Goal: Task Accomplishment & Management: Manage account settings

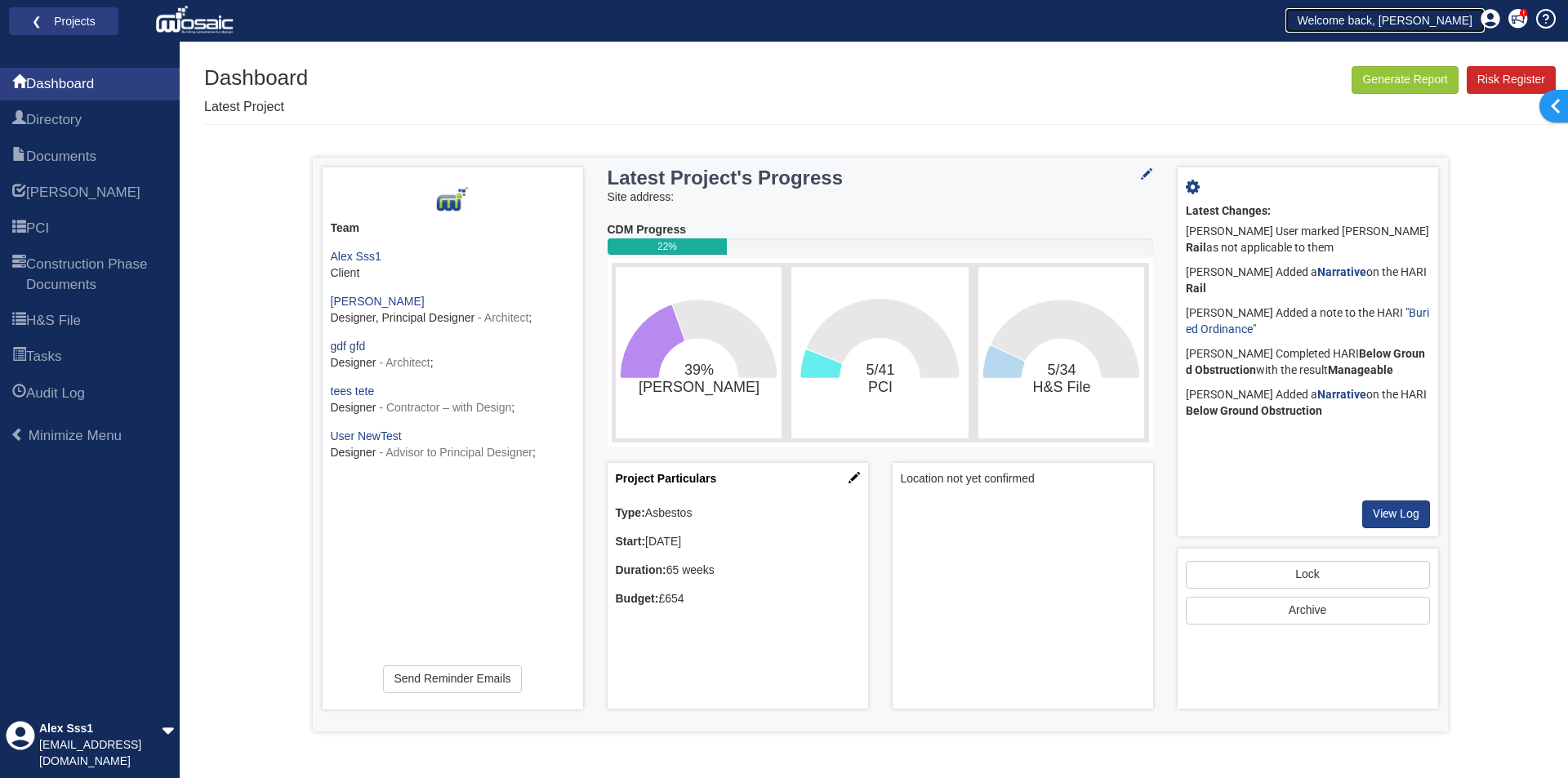
click at [1394, 24] on link "Welcome back, [PERSON_NAME]" at bounding box center [1384, 20] width 199 height 25
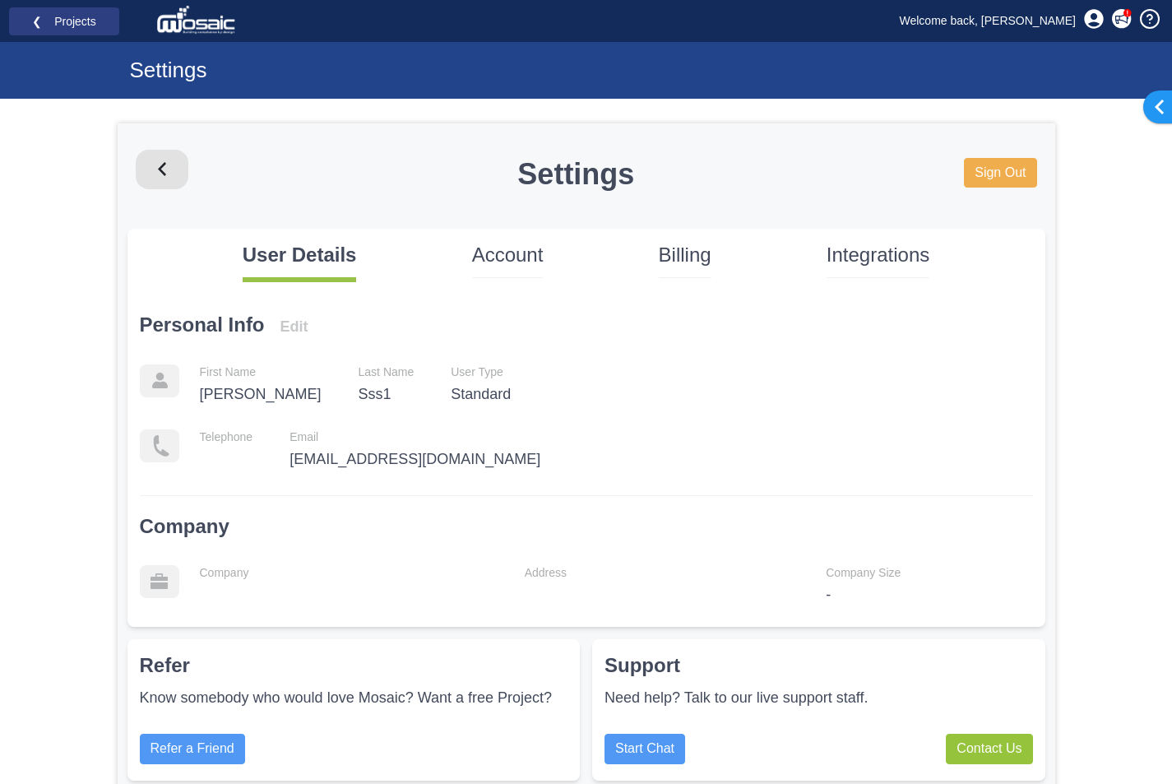
click at [713, 252] on div "User Details Account Billing Integrations" at bounding box center [587, 267] width 918 height 53
click at [532, 254] on p "Account" at bounding box center [508, 255] width 72 height 28
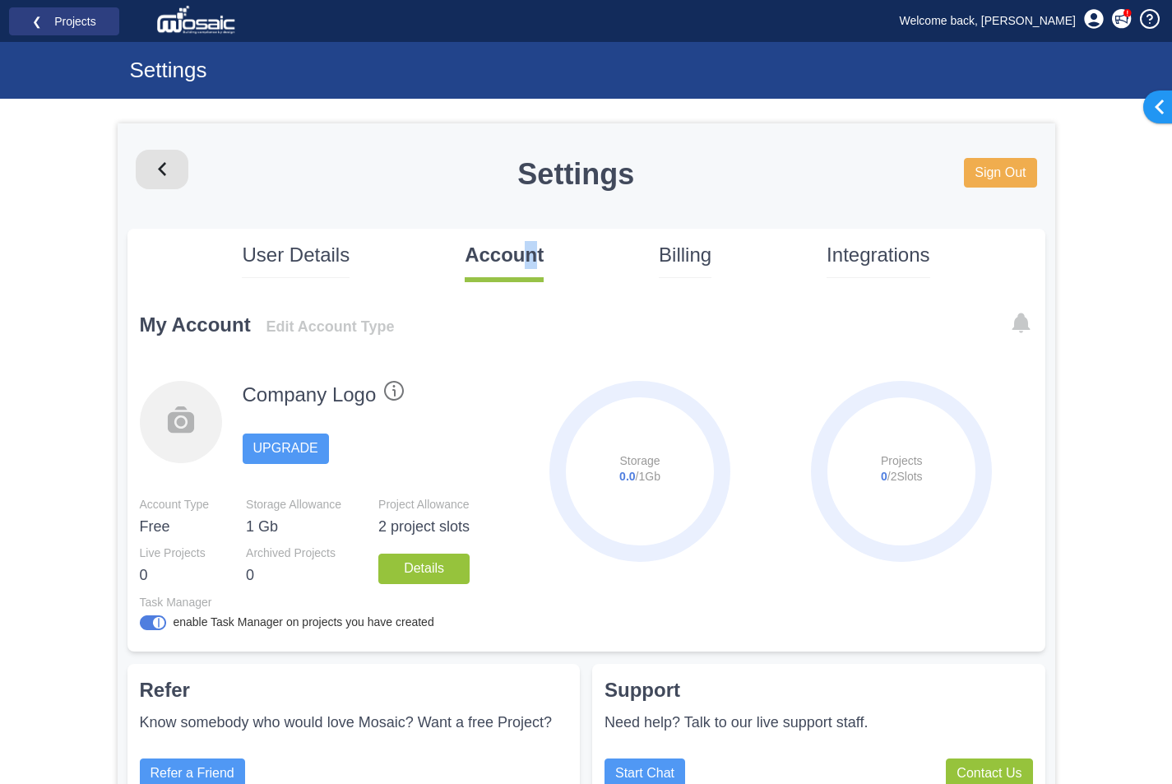
click at [662, 251] on div "User Details Account Billing Integrations" at bounding box center [587, 267] width 918 height 53
click at [669, 253] on p "Billing" at bounding box center [685, 255] width 53 height 28
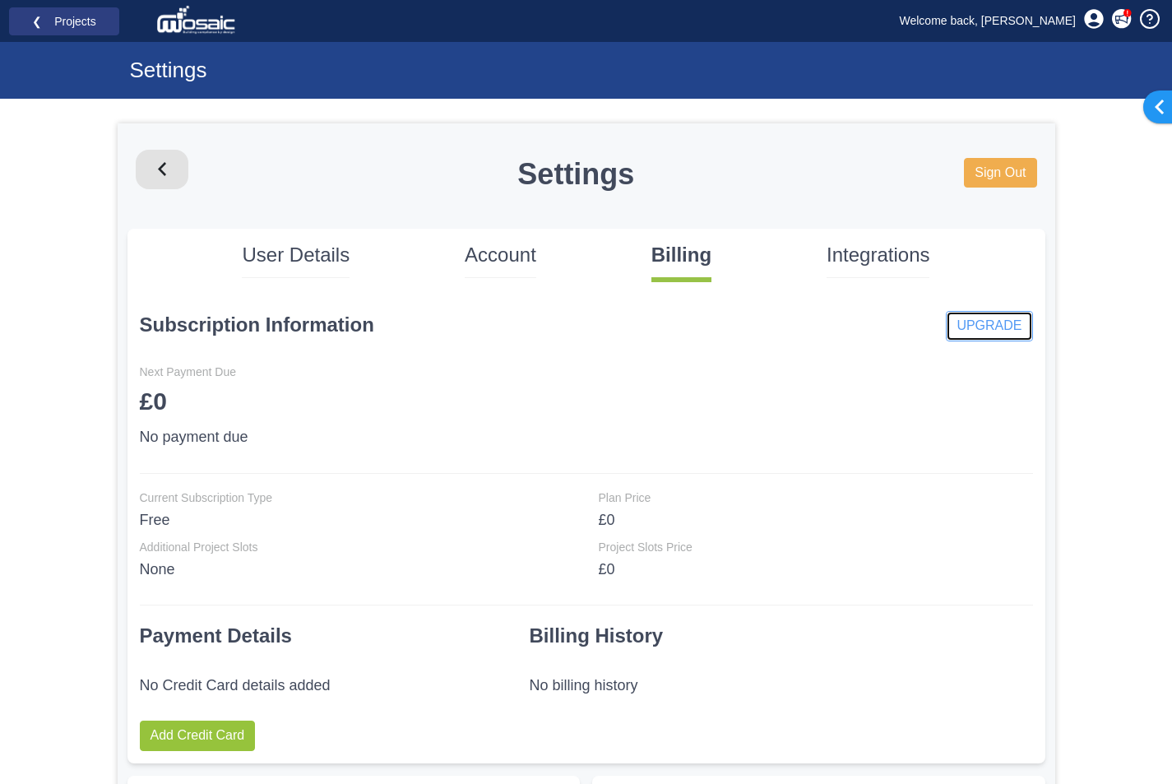
click at [973, 322] on link "UPGRADE" at bounding box center [989, 326] width 86 height 30
